Goal: Information Seeking & Learning: Check status

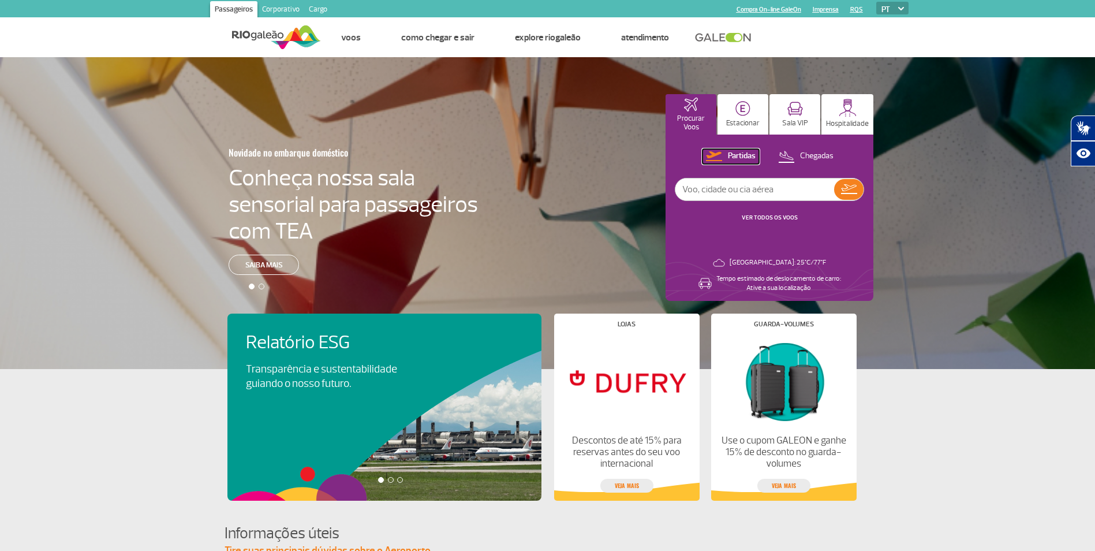
click at [744, 156] on p "Partidas" at bounding box center [742, 156] width 28 height 11
click at [708, 189] on input "text" at bounding box center [754, 189] width 159 height 22
type input "manaus"
click at [782, 216] on link "VER TODOS OS VOOS" at bounding box center [770, 218] width 56 height 8
click at [731, 193] on input "text" at bounding box center [754, 189] width 159 height 22
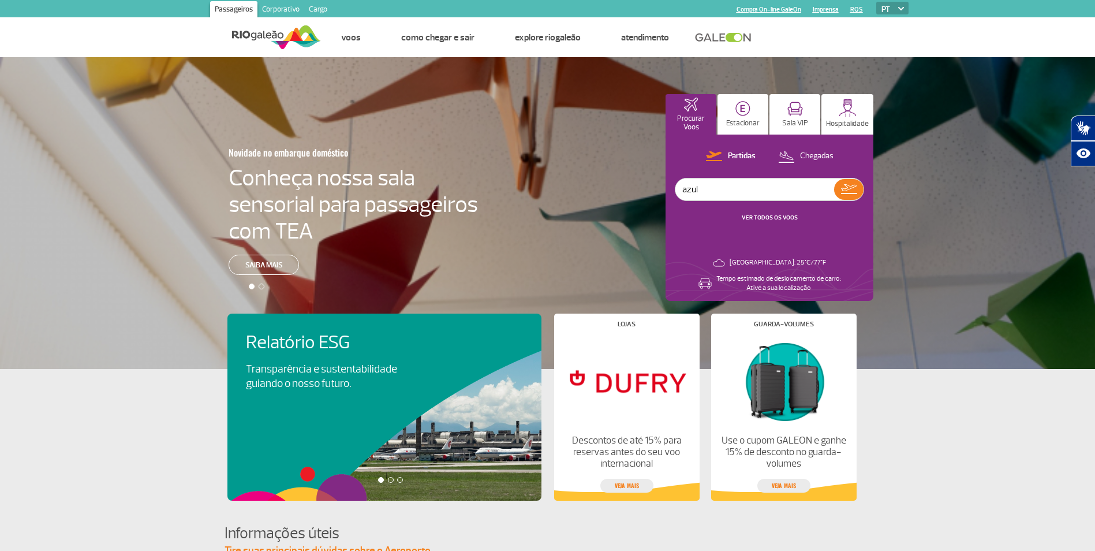
type input "azul"
click at [776, 215] on link "VER TODOS OS VOOS" at bounding box center [770, 218] width 56 height 8
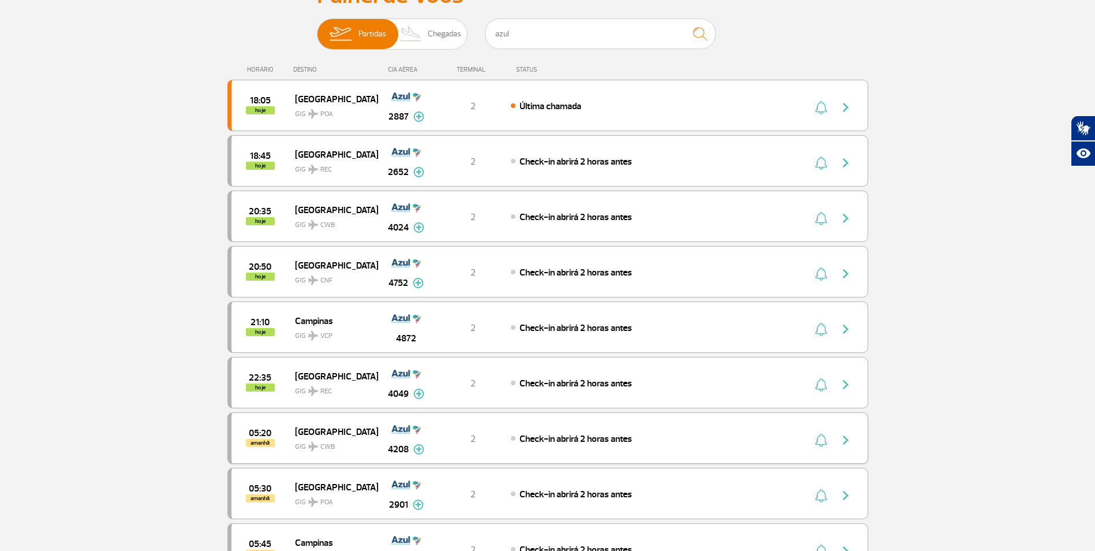
scroll to position [20, 0]
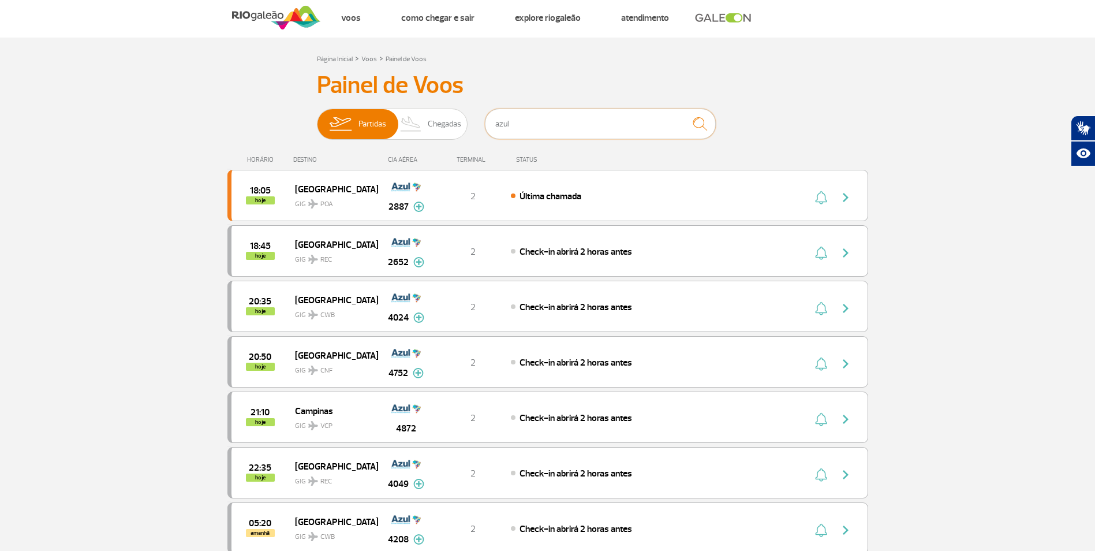
click at [515, 123] on input "azul" at bounding box center [600, 124] width 231 height 31
type input "a"
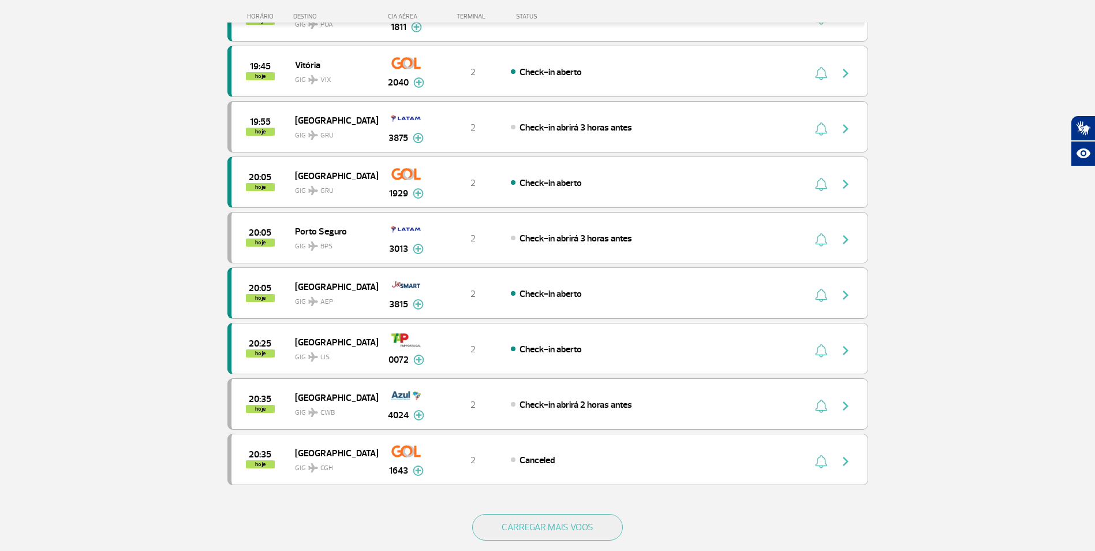
scroll to position [885, 0]
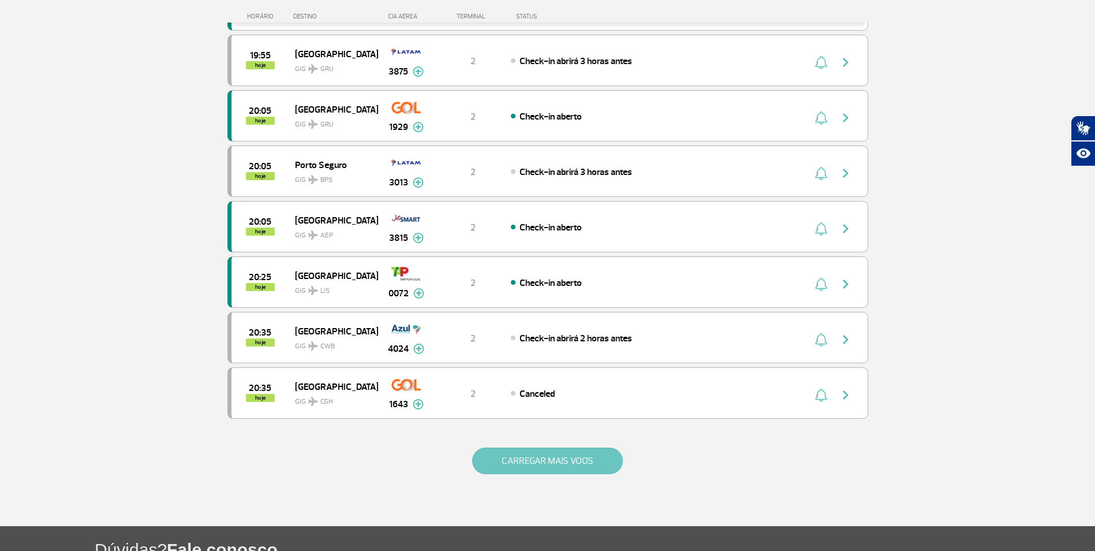
click at [552, 462] on button "CARREGAR MAIS VOOS" at bounding box center [547, 460] width 151 height 27
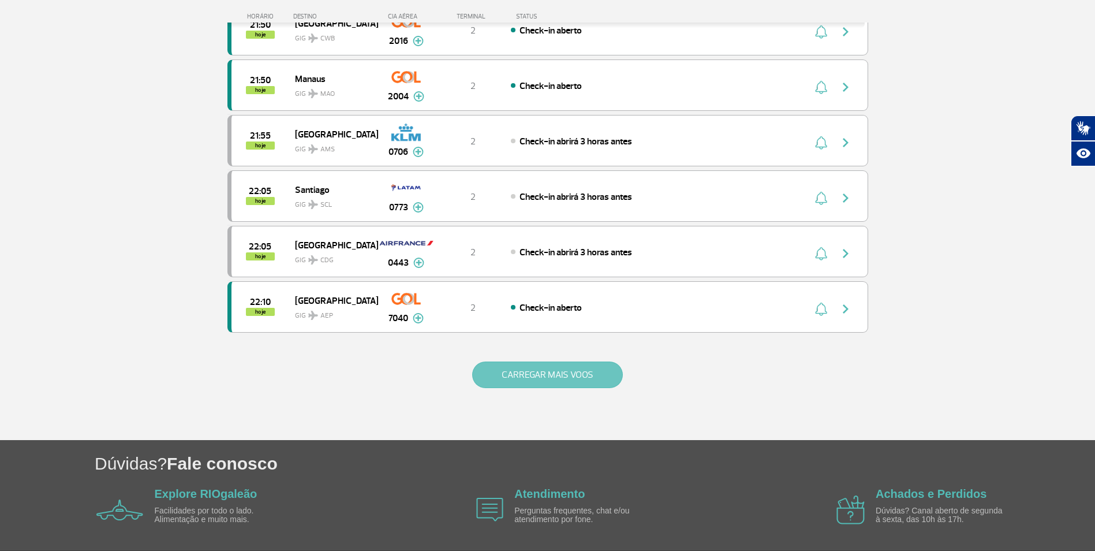
scroll to position [2097, 0]
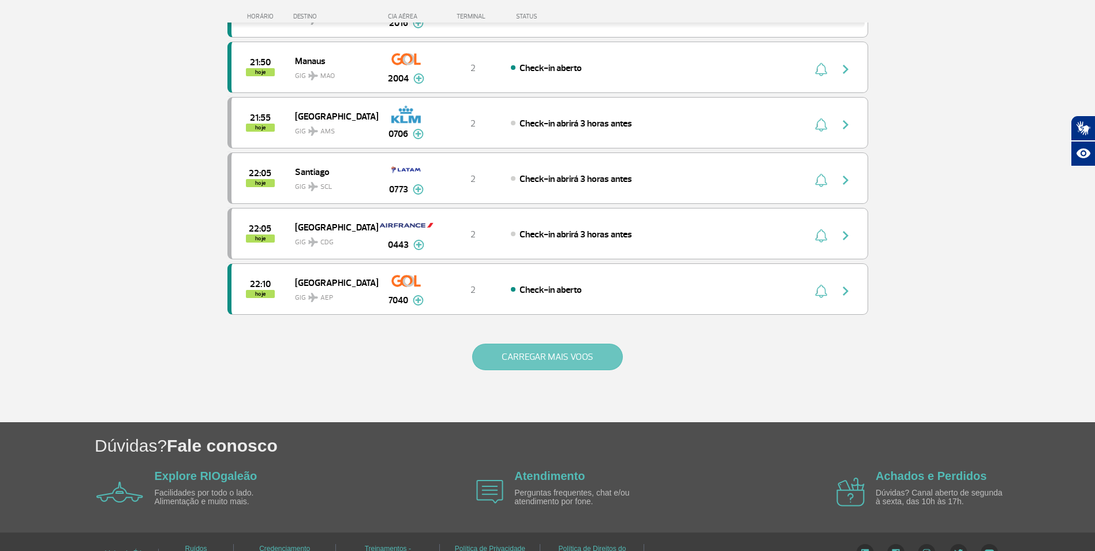
click at [559, 354] on button "CARREGAR MAIS VOOS" at bounding box center [547, 356] width 151 height 27
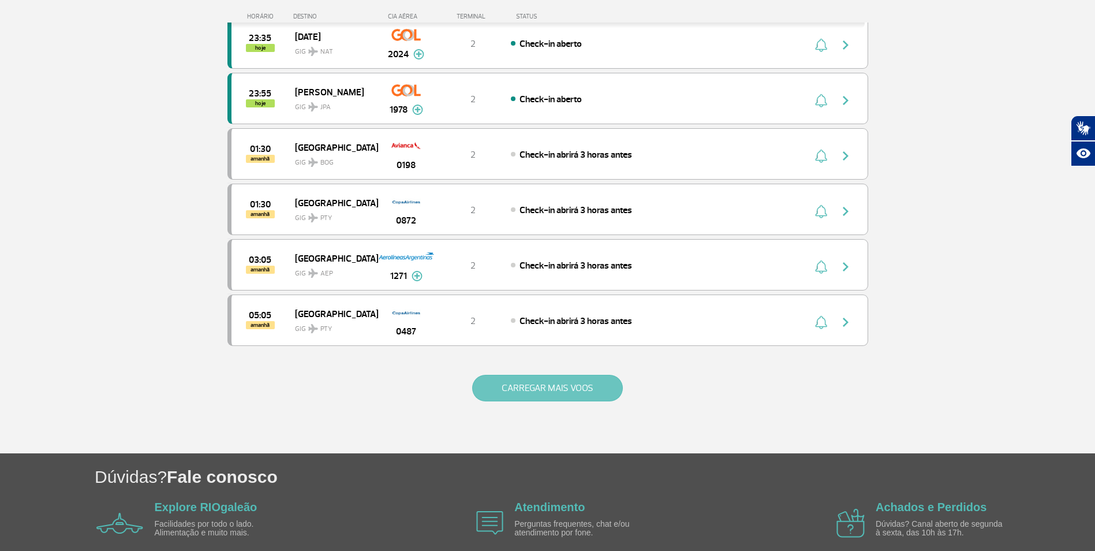
scroll to position [3229, 0]
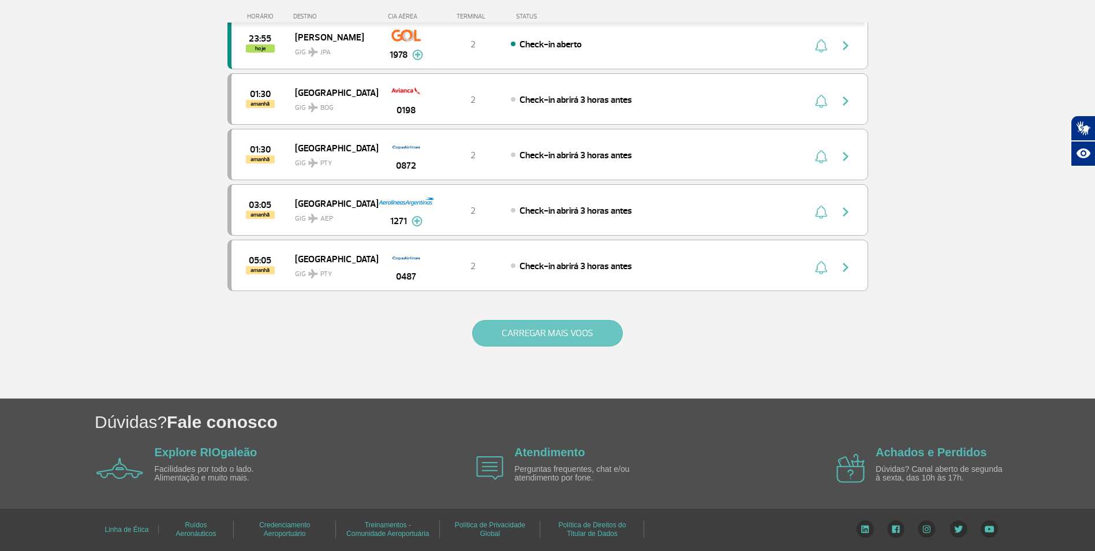
click at [575, 331] on button "CARREGAR MAIS VOOS" at bounding box center [547, 333] width 151 height 27
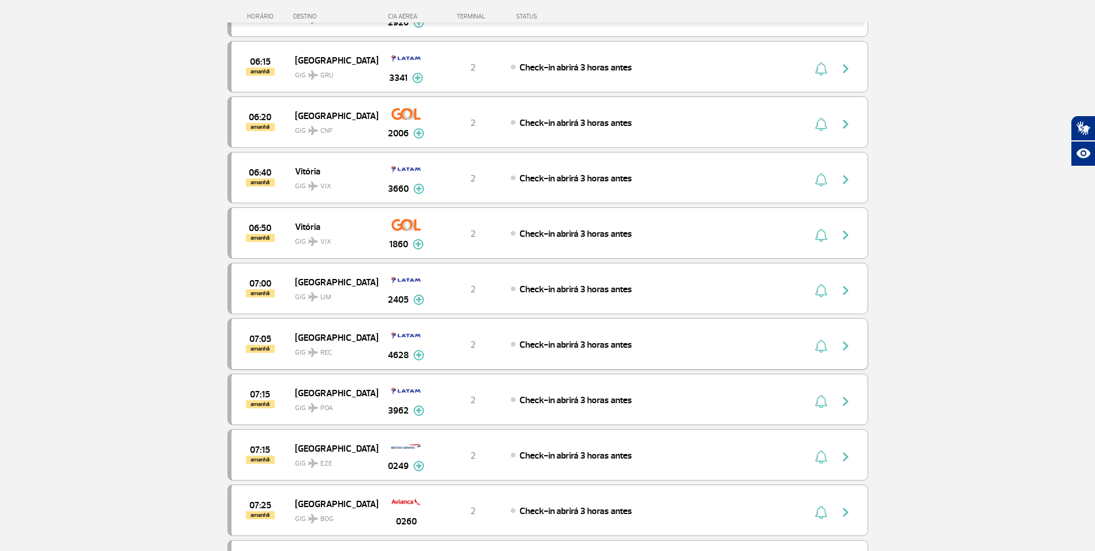
scroll to position [4210, 0]
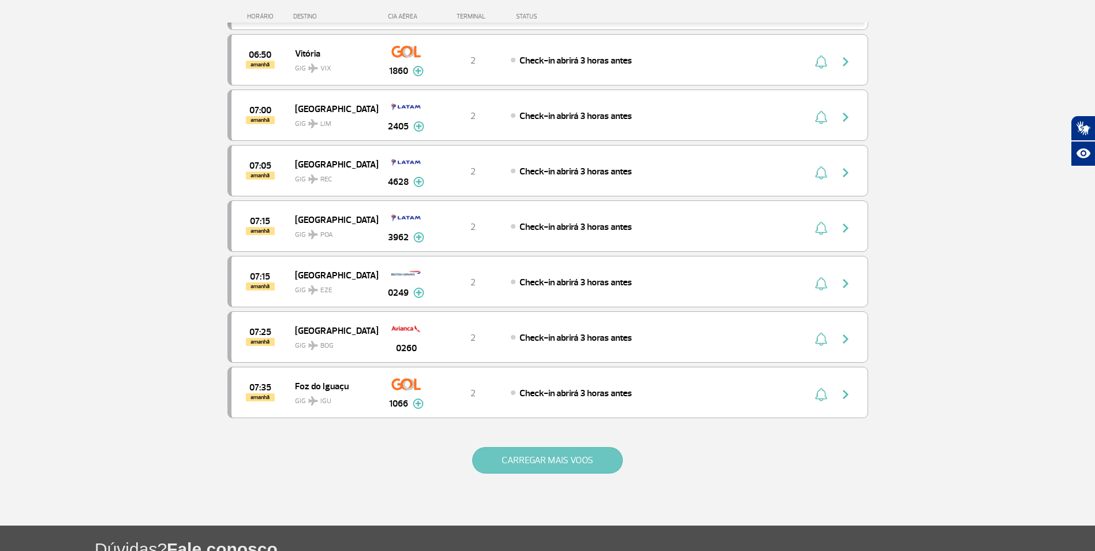
click at [510, 460] on button "CARREGAR MAIS VOOS" at bounding box center [547, 460] width 151 height 27
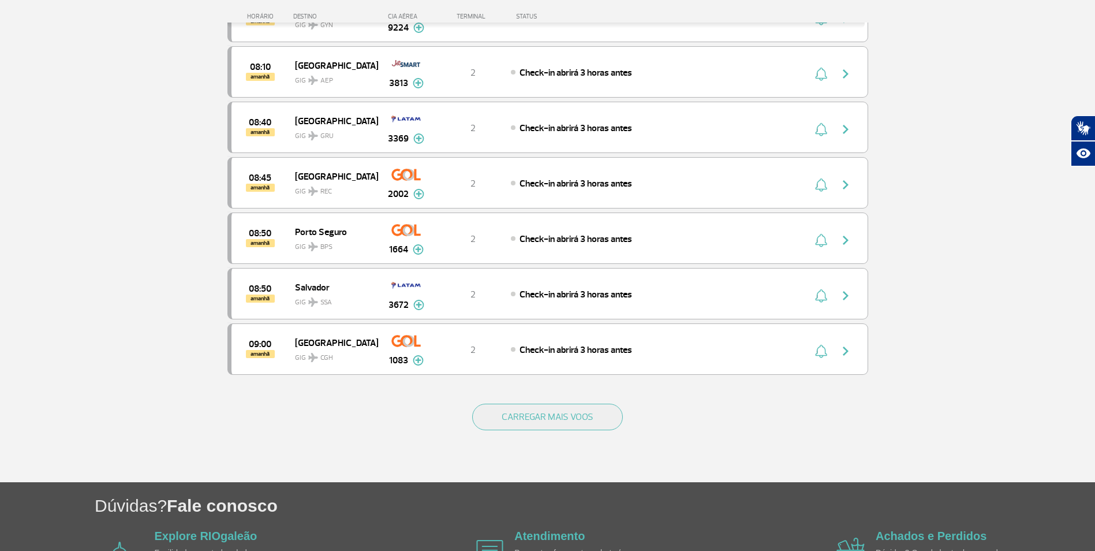
scroll to position [5365, 0]
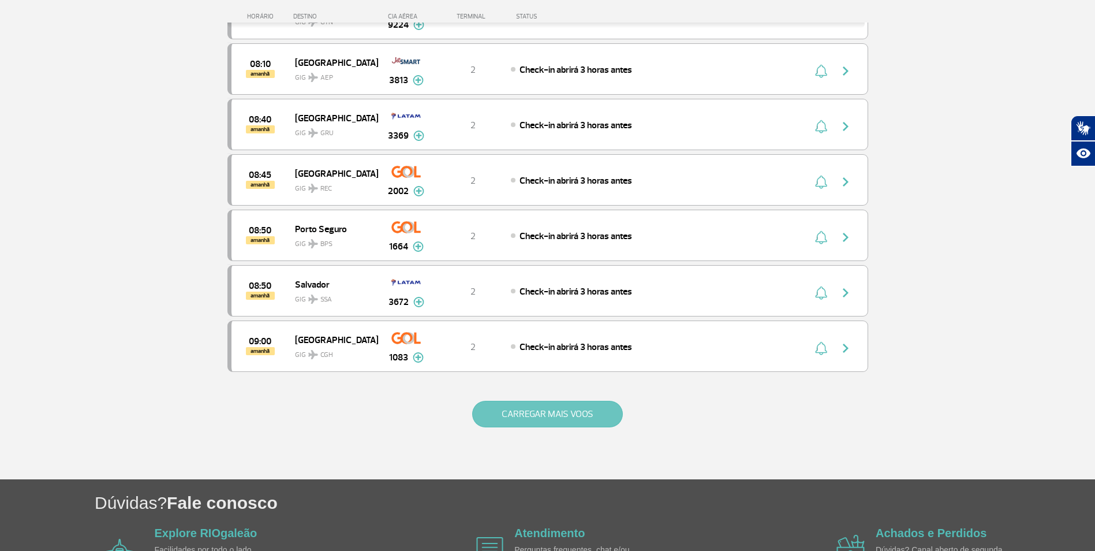
click at [548, 410] on button "CARREGAR MAIS VOOS" at bounding box center [547, 414] width 151 height 27
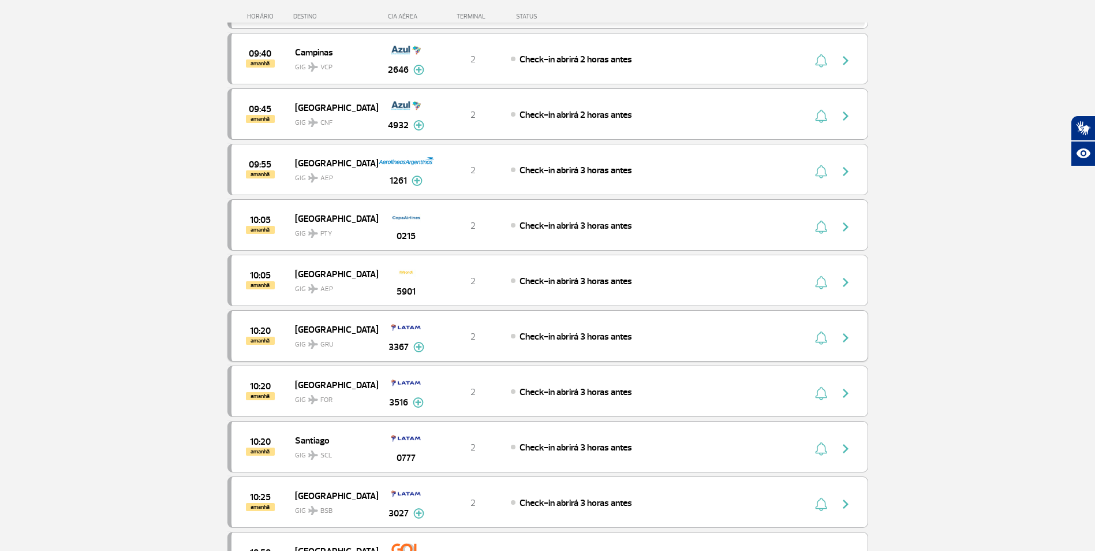
scroll to position [5769, 0]
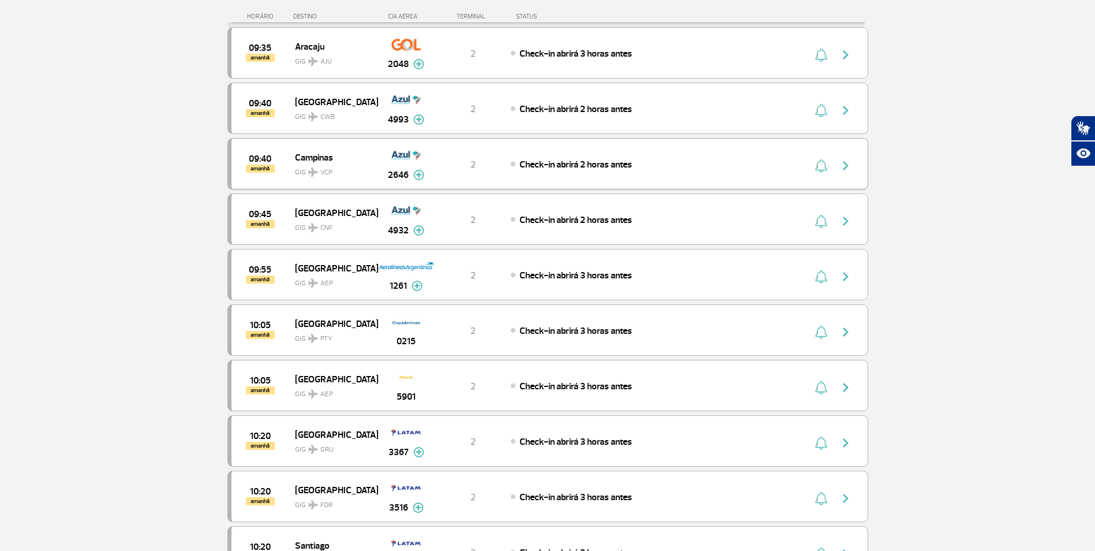
click at [421, 173] on img at bounding box center [418, 175] width 11 height 10
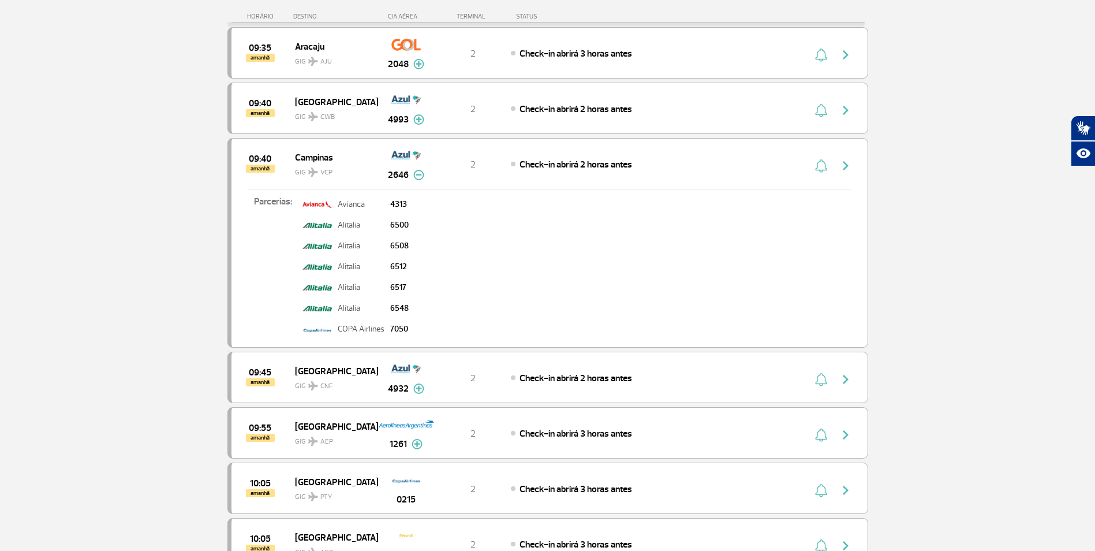
click at [422, 171] on img at bounding box center [418, 175] width 11 height 10
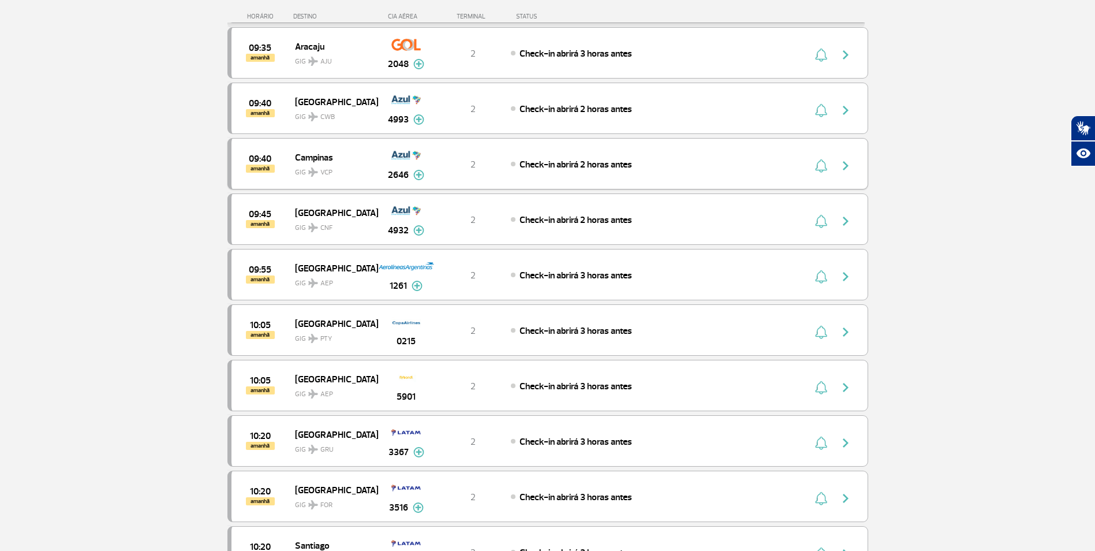
click at [843, 164] on img "button" at bounding box center [846, 166] width 14 height 14
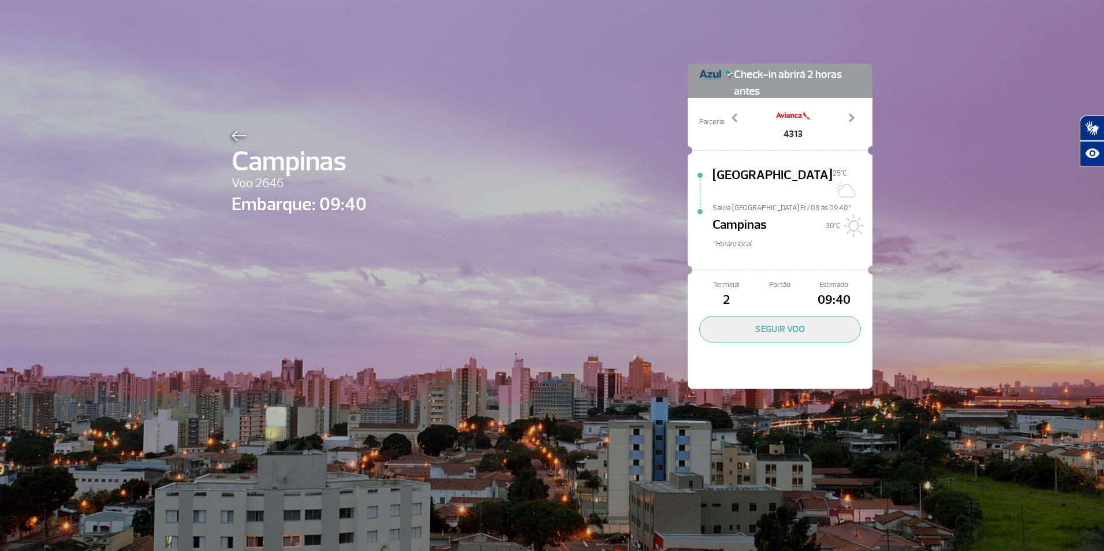
click at [922, 125] on div "Campinas Voo 2646 Embarque: 09:40 Check-in abrirá 2 horas antes Parceria: 4313 …" at bounding box center [552, 275] width 1104 height 551
click at [235, 136] on img at bounding box center [238, 135] width 15 height 10
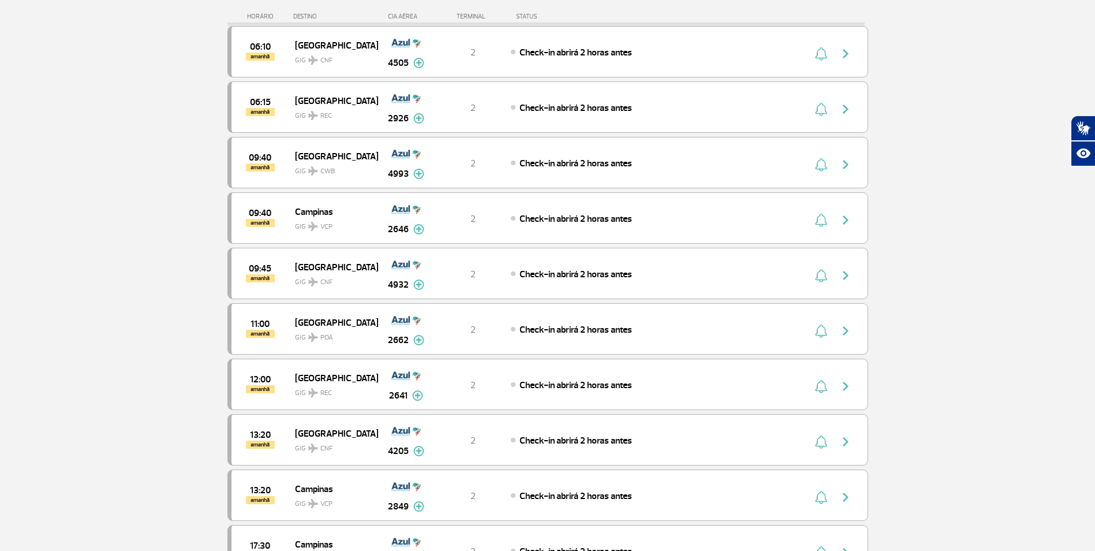
scroll to position [693, 0]
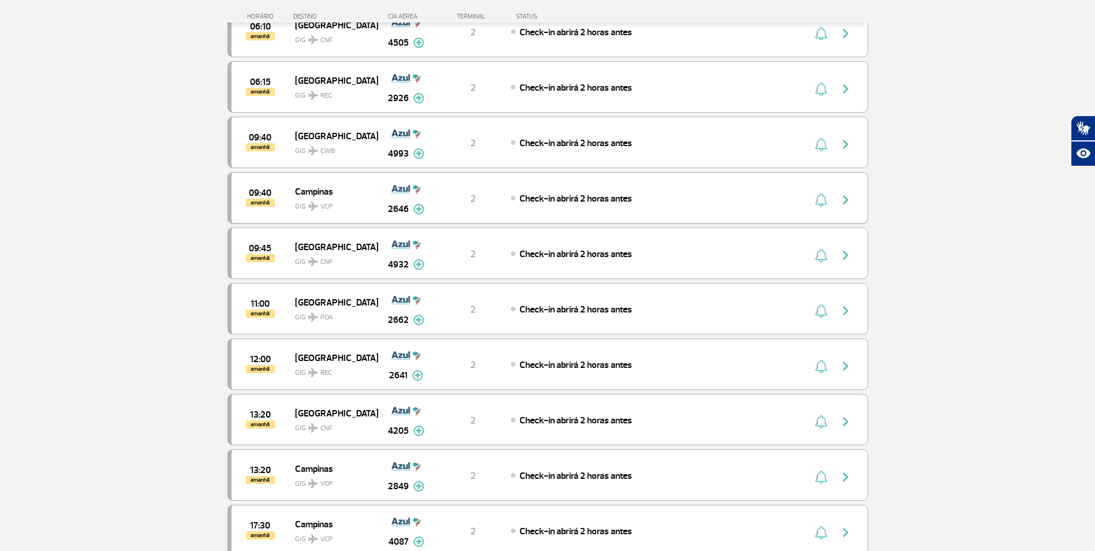
click at [419, 207] on img at bounding box center [418, 209] width 11 height 10
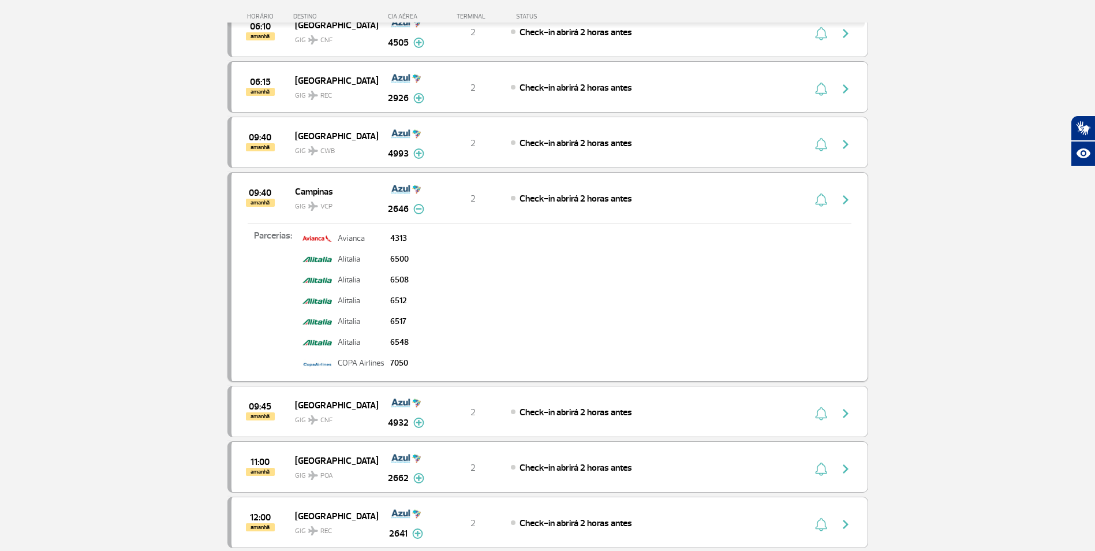
click at [418, 208] on img at bounding box center [418, 209] width 11 height 10
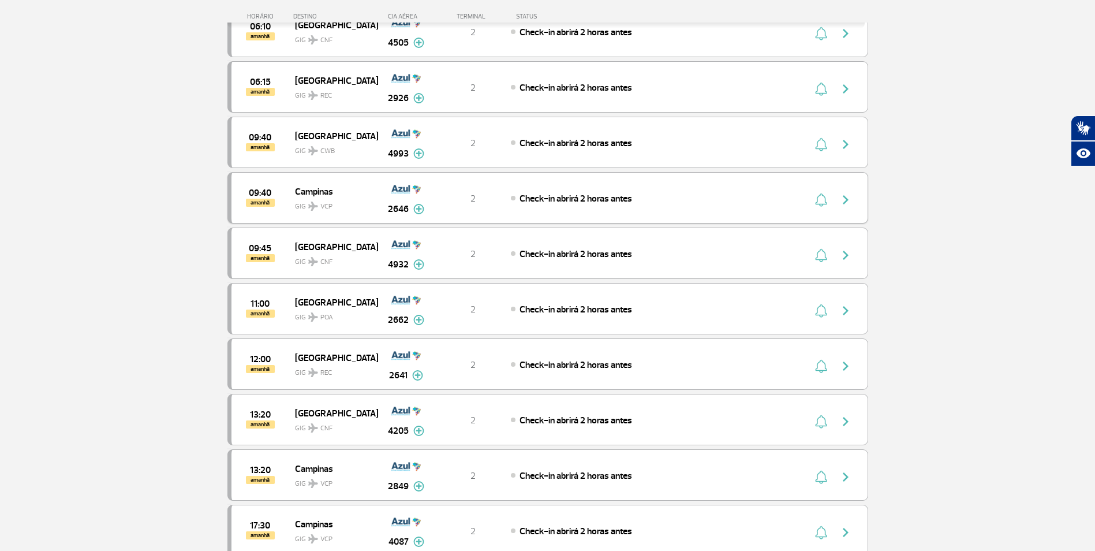
scroll to position [635, 0]
